Goal: Task Accomplishment & Management: Manage account settings

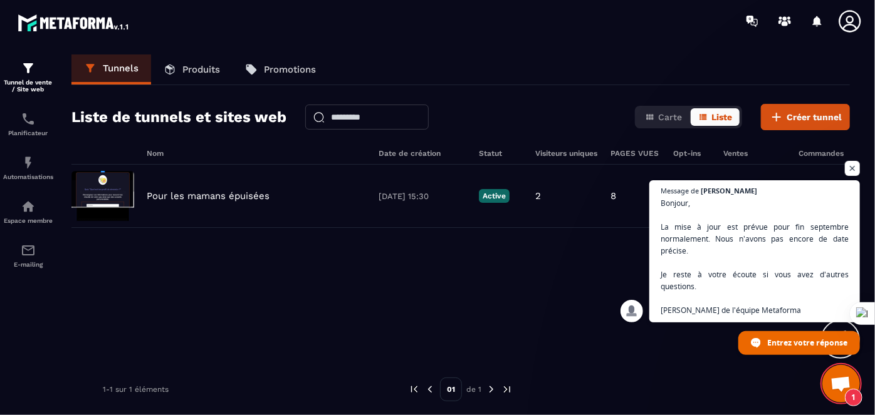
click at [831, 382] on span "Ouvrir le chat" at bounding box center [840, 386] width 21 height 18
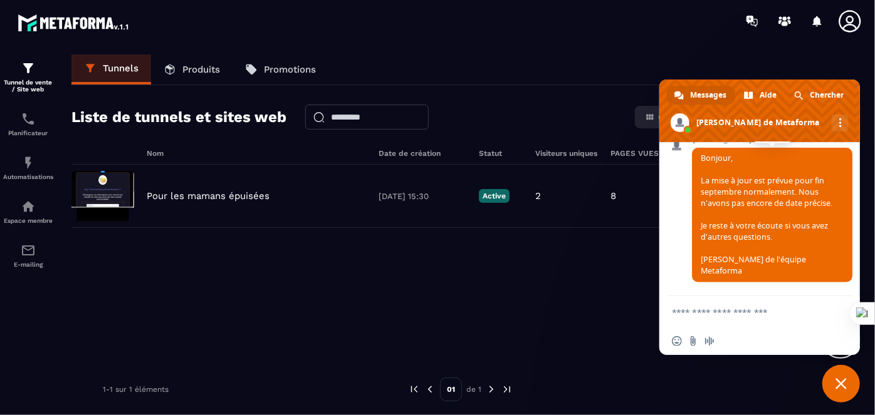
scroll to position [5504, 0]
click at [836, 390] on span "Fermer le chat" at bounding box center [841, 384] width 38 height 38
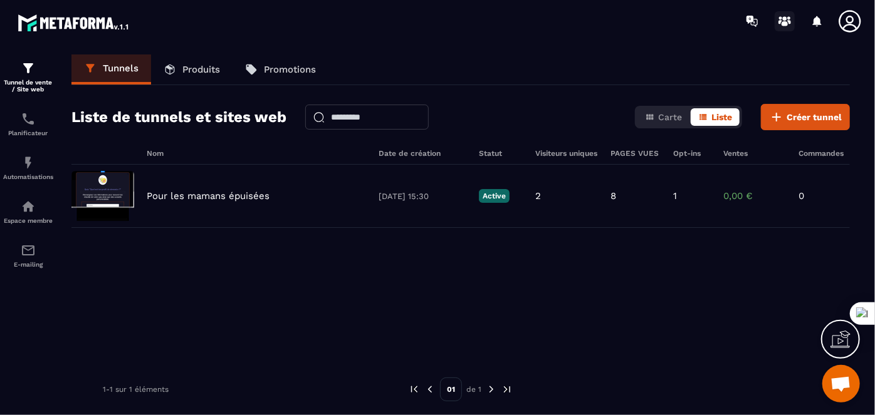
click at [785, 20] on circle at bounding box center [785, 18] width 4 height 4
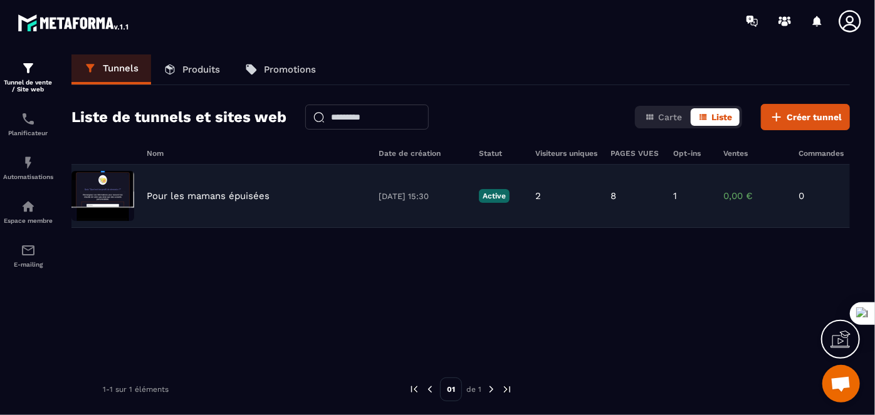
click at [152, 192] on p "Pour les mamans épuisées" at bounding box center [208, 195] width 123 height 11
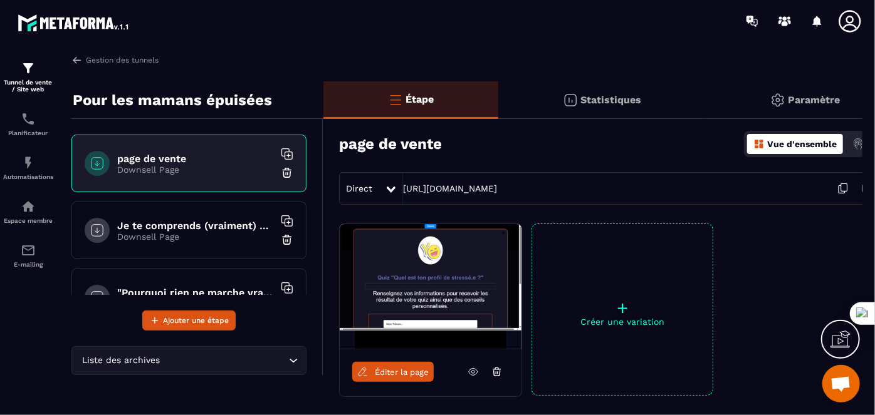
click at [384, 372] on span "Éditer la page" at bounding box center [402, 372] width 54 height 9
